Goal: Task Accomplishment & Management: Manage account settings

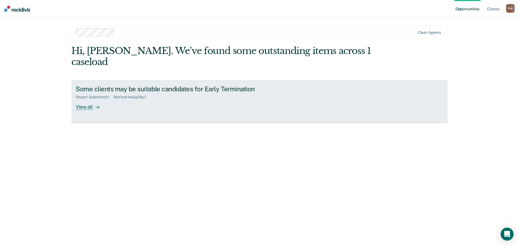
click at [281, 97] on link "Some clients may be suitable candidates for Early Termination Report Submitted …" at bounding box center [259, 102] width 376 height 43
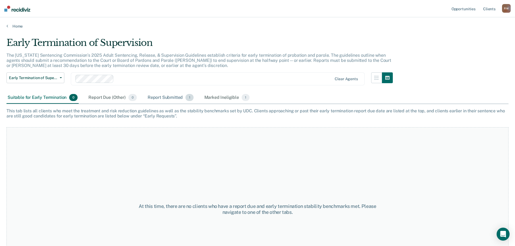
click at [160, 95] on div "Report Submitted 1" at bounding box center [171, 98] width 48 height 12
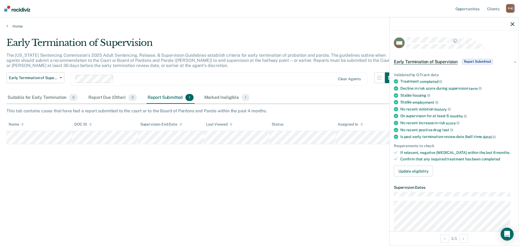
click at [512, 24] on icon "button" at bounding box center [513, 24] width 4 height 4
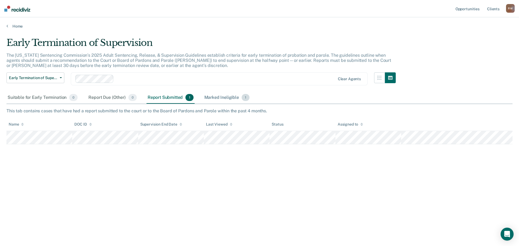
click at [214, 93] on div "Marked Ineligible 1" at bounding box center [227, 98] width 48 height 12
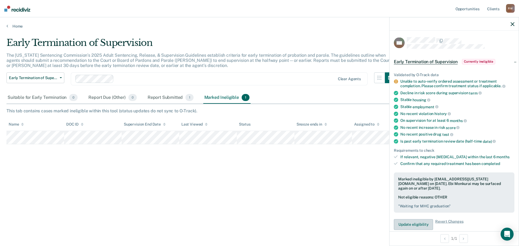
click at [417, 225] on button "Update eligibility" at bounding box center [413, 224] width 39 height 11
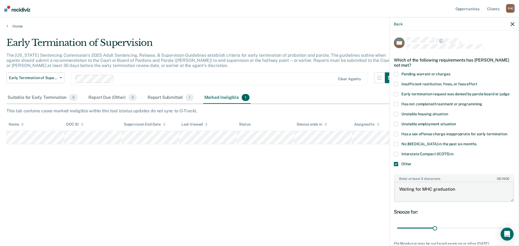
click at [467, 191] on textarea "Waiting for MHC graduation" at bounding box center [453, 192] width 119 height 20
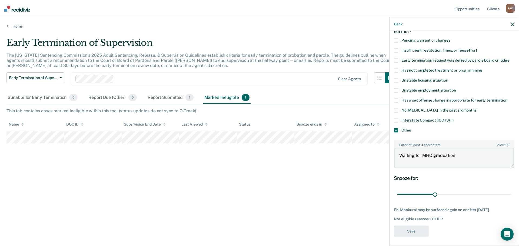
scroll to position [35, 0]
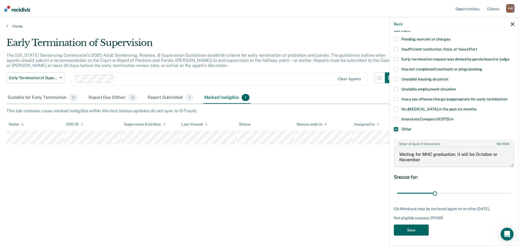
type textarea "Waiting for MHC graduation. It will be October or November"
click at [414, 230] on button "Save" at bounding box center [411, 230] width 35 height 11
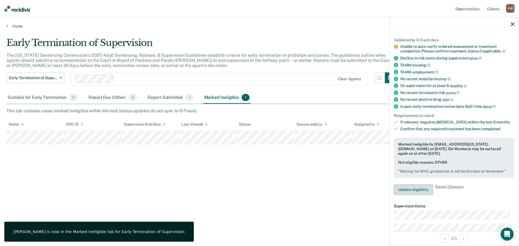
click at [416, 189] on button "Update eligibility" at bounding box center [413, 189] width 39 height 11
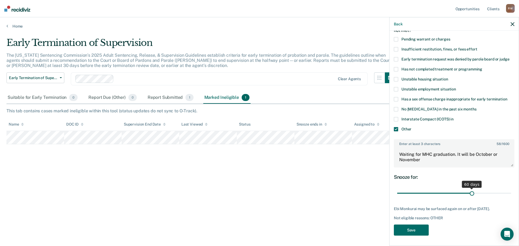
drag, startPoint x: 435, startPoint y: 194, endPoint x: 470, endPoint y: 191, distance: 34.7
type input "60"
click at [470, 191] on input "range" at bounding box center [454, 193] width 114 height 9
click at [404, 229] on button "Save" at bounding box center [411, 230] width 35 height 11
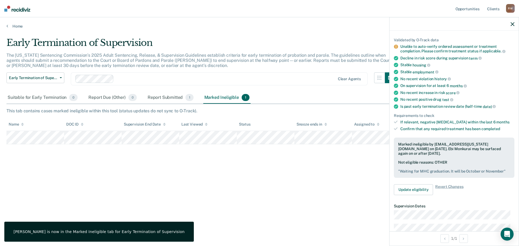
click at [336, 190] on div "Early Termination of Supervision The [US_STATE] Sentencing Commission’s 2025 Ad…" at bounding box center [259, 121] width 506 height 168
click at [513, 24] on icon "button" at bounding box center [513, 24] width 4 height 4
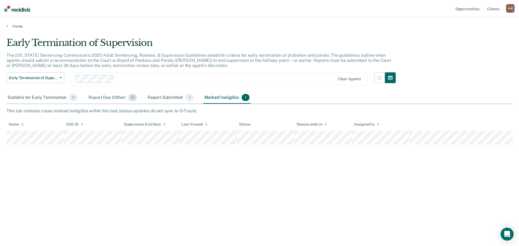
click at [104, 97] on div "Report Due (Other) 0" at bounding box center [112, 98] width 50 height 12
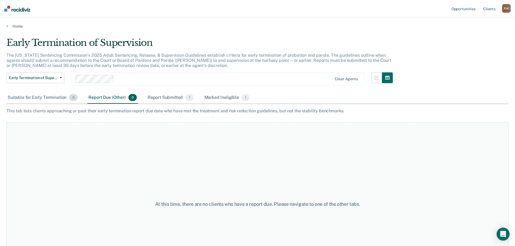
click at [42, 94] on div "Suitable for Early Termination 0" at bounding box center [42, 98] width 72 height 12
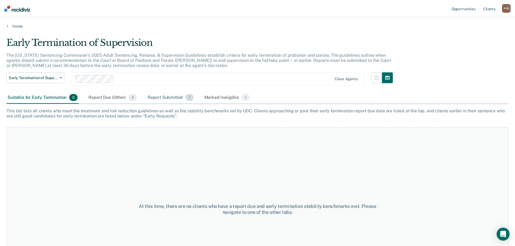
click at [174, 98] on div "Report Submitted 1" at bounding box center [171, 98] width 48 height 12
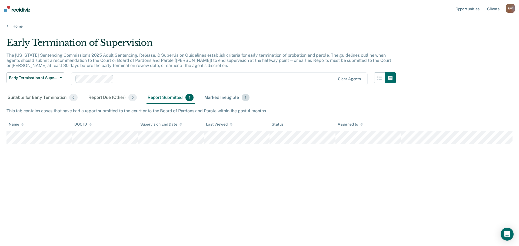
click at [224, 97] on div "Marked Ineligible 1" at bounding box center [227, 98] width 48 height 12
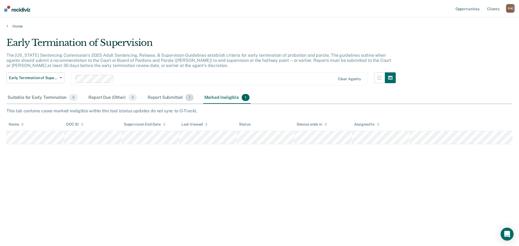
click at [165, 97] on div "Report Submitted 1" at bounding box center [171, 98] width 48 height 12
